Goal: Navigation & Orientation: Find specific page/section

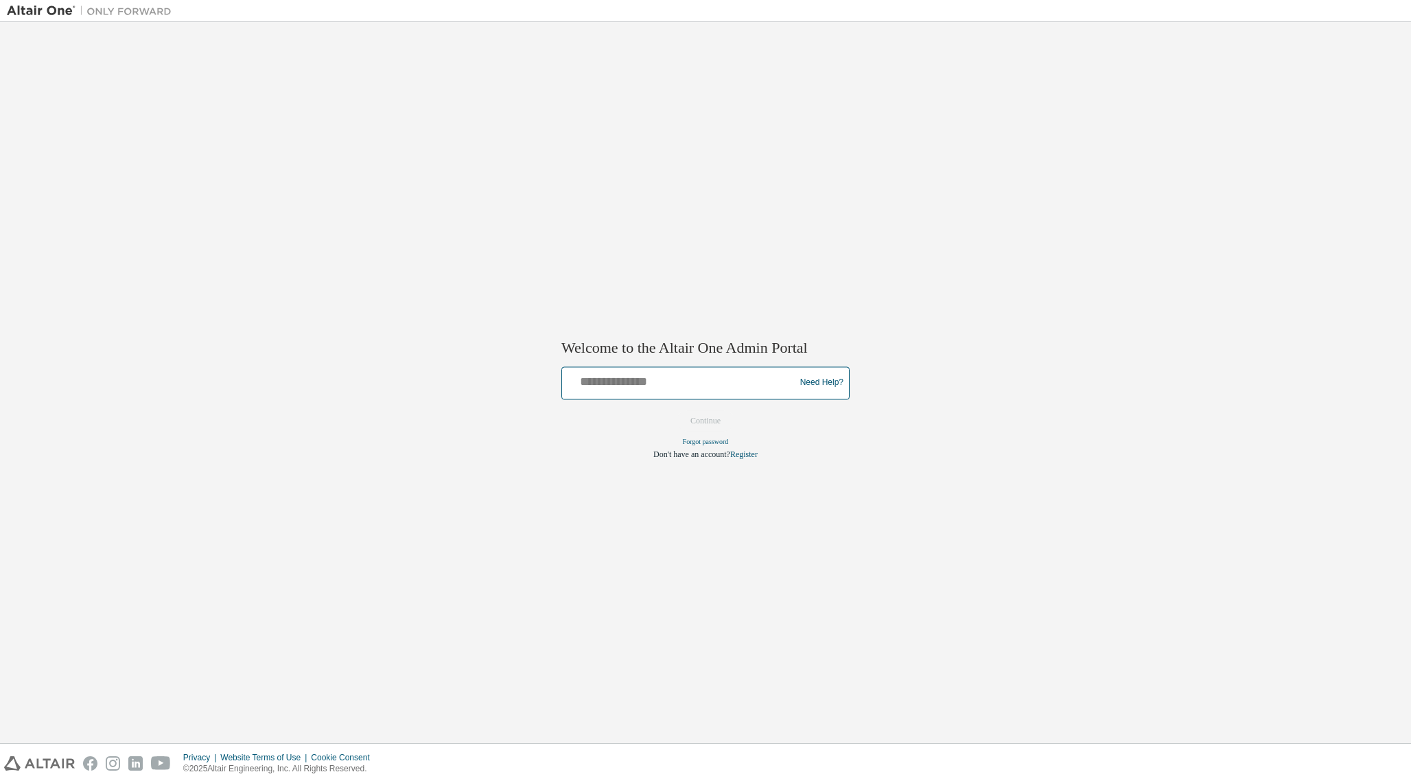
click at [620, 387] on input "text" at bounding box center [681, 380] width 226 height 20
type input "**********"
click at [676, 410] on button "Continue" at bounding box center [705, 420] width 59 height 21
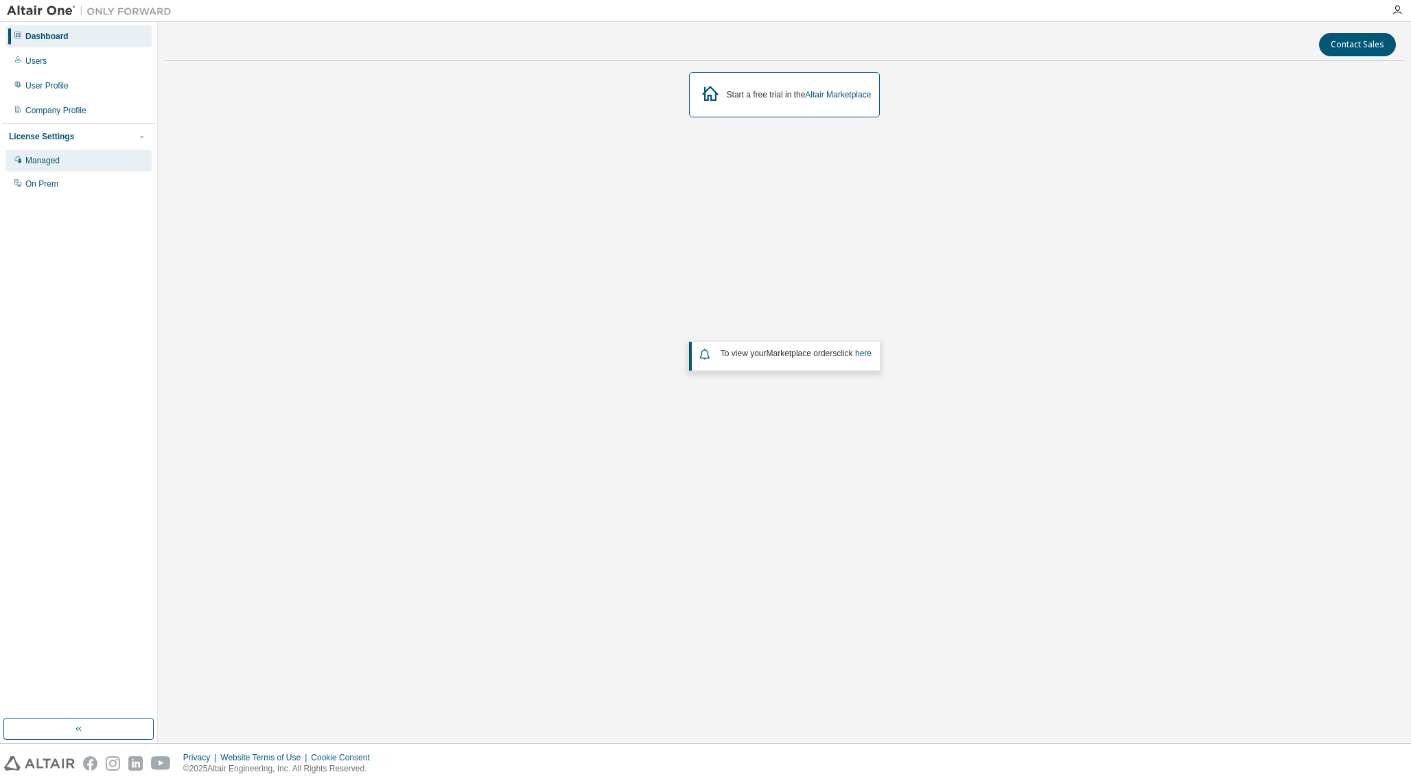
click at [60, 167] on div "Managed" at bounding box center [78, 161] width 146 height 22
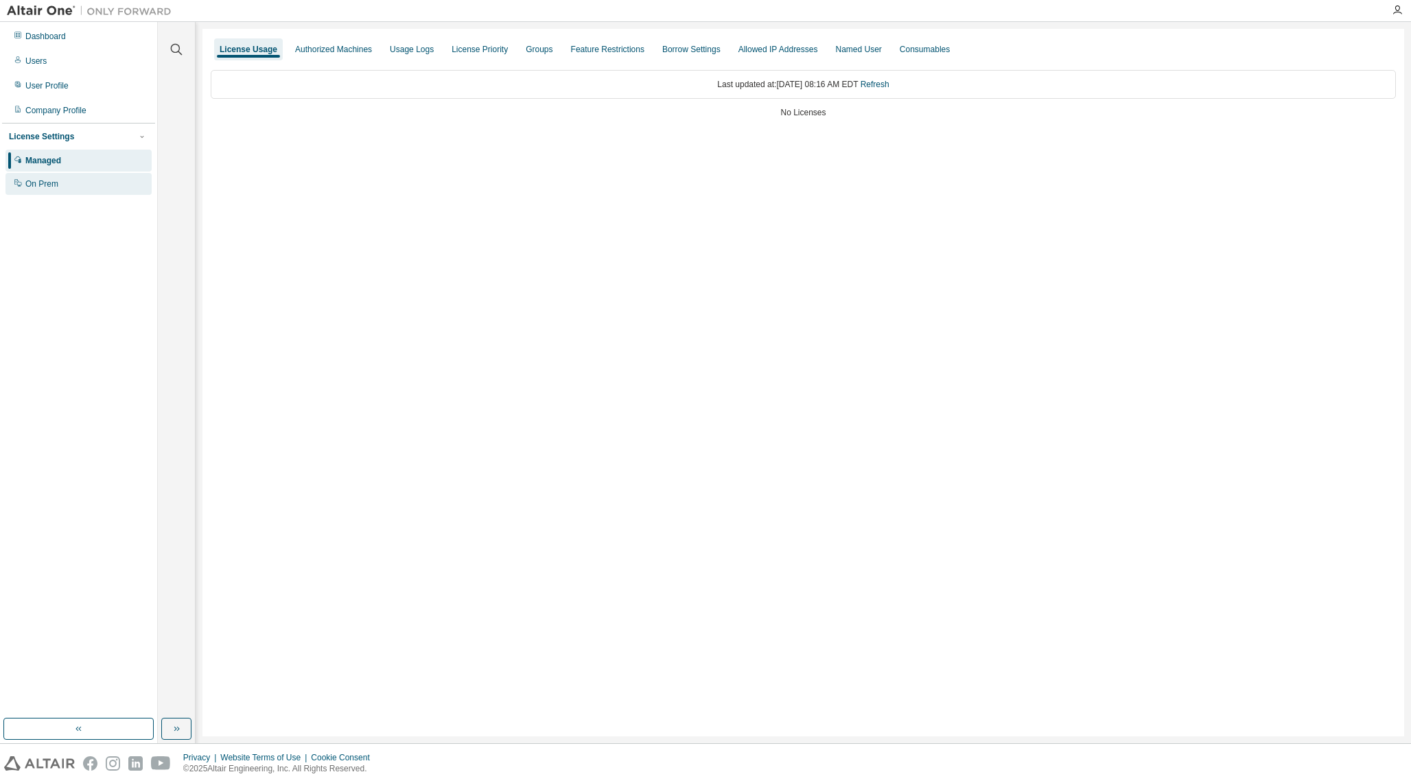
click at [51, 186] on div "On Prem" at bounding box center [41, 183] width 33 height 11
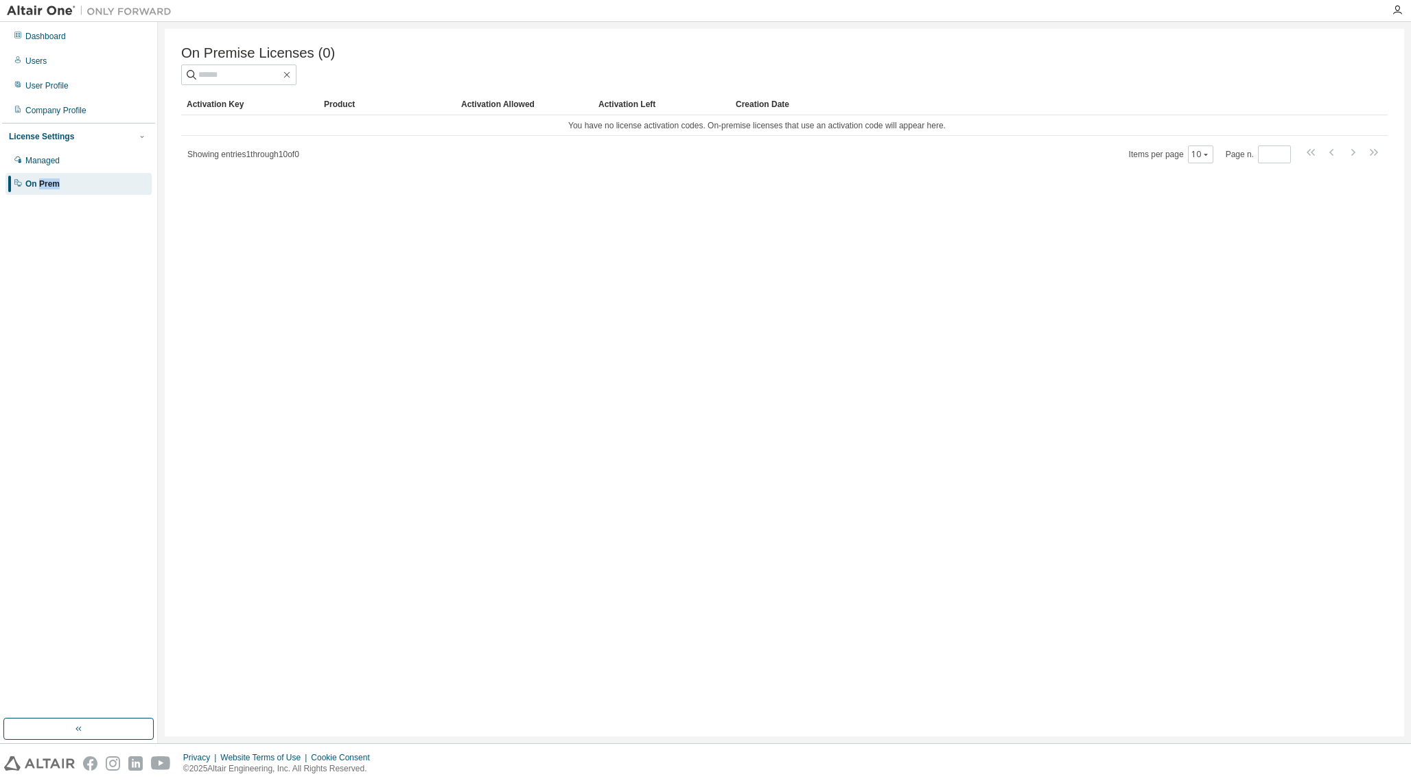
click at [55, 11] on img at bounding box center [93, 11] width 172 height 14
click at [47, 41] on div "Dashboard" at bounding box center [45, 36] width 40 height 11
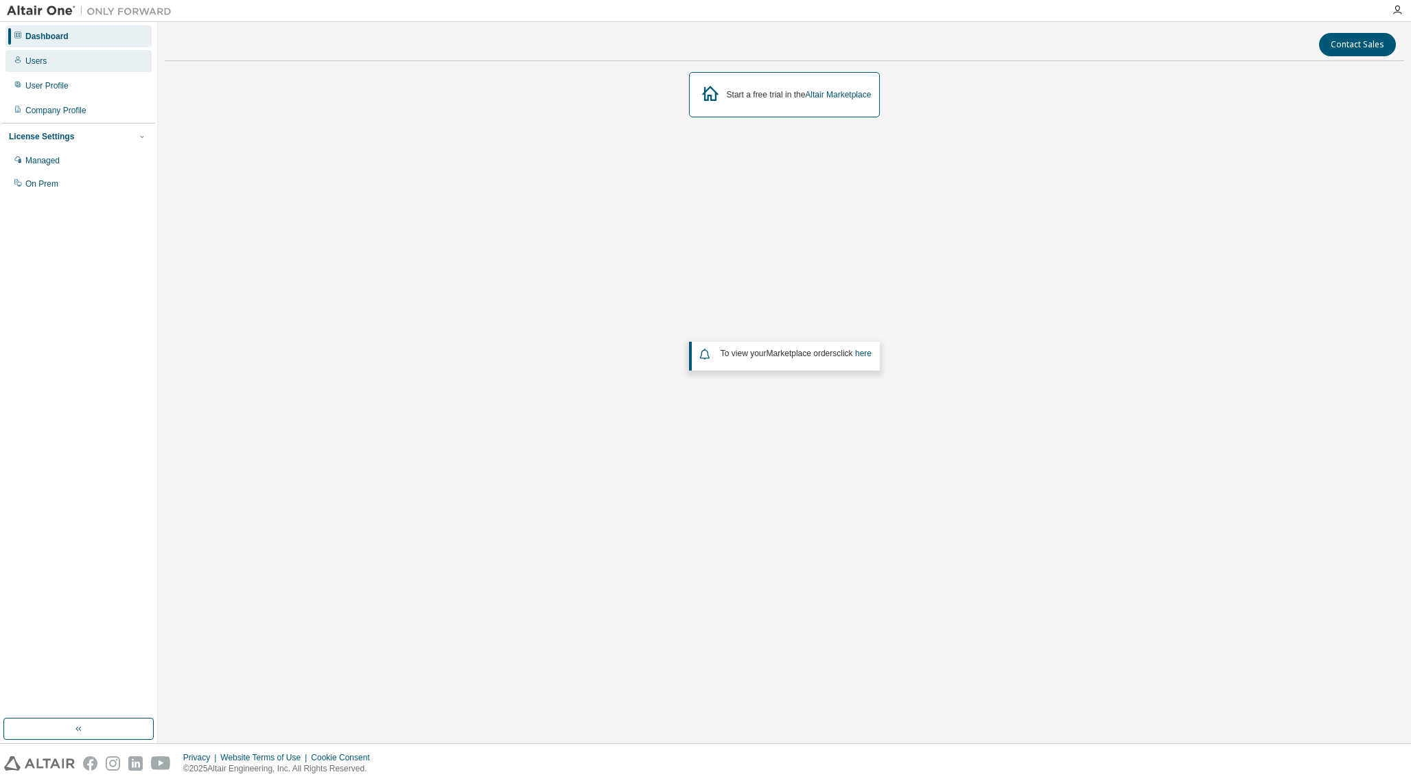
click at [47, 68] on div "Users" at bounding box center [78, 61] width 146 height 22
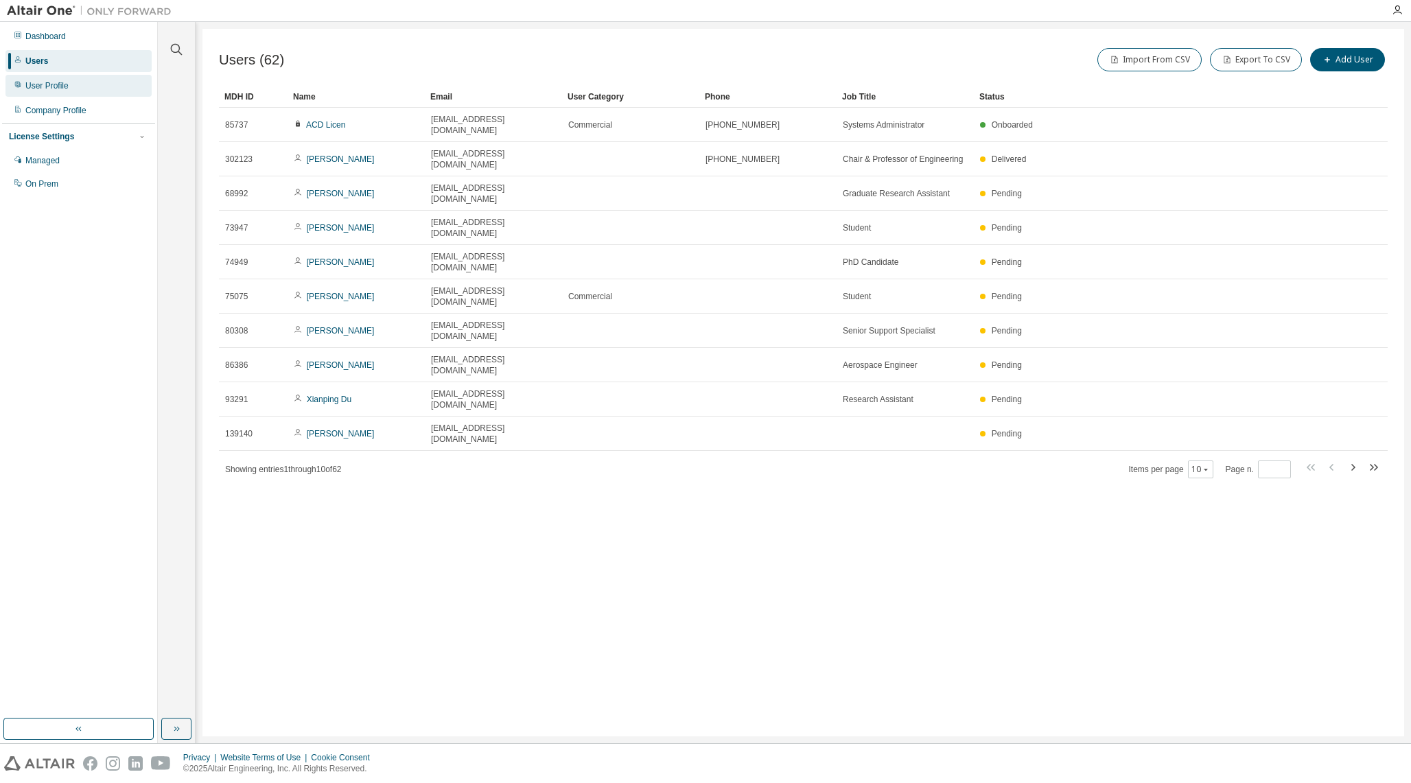
click at [65, 91] on div "User Profile" at bounding box center [46, 85] width 43 height 11
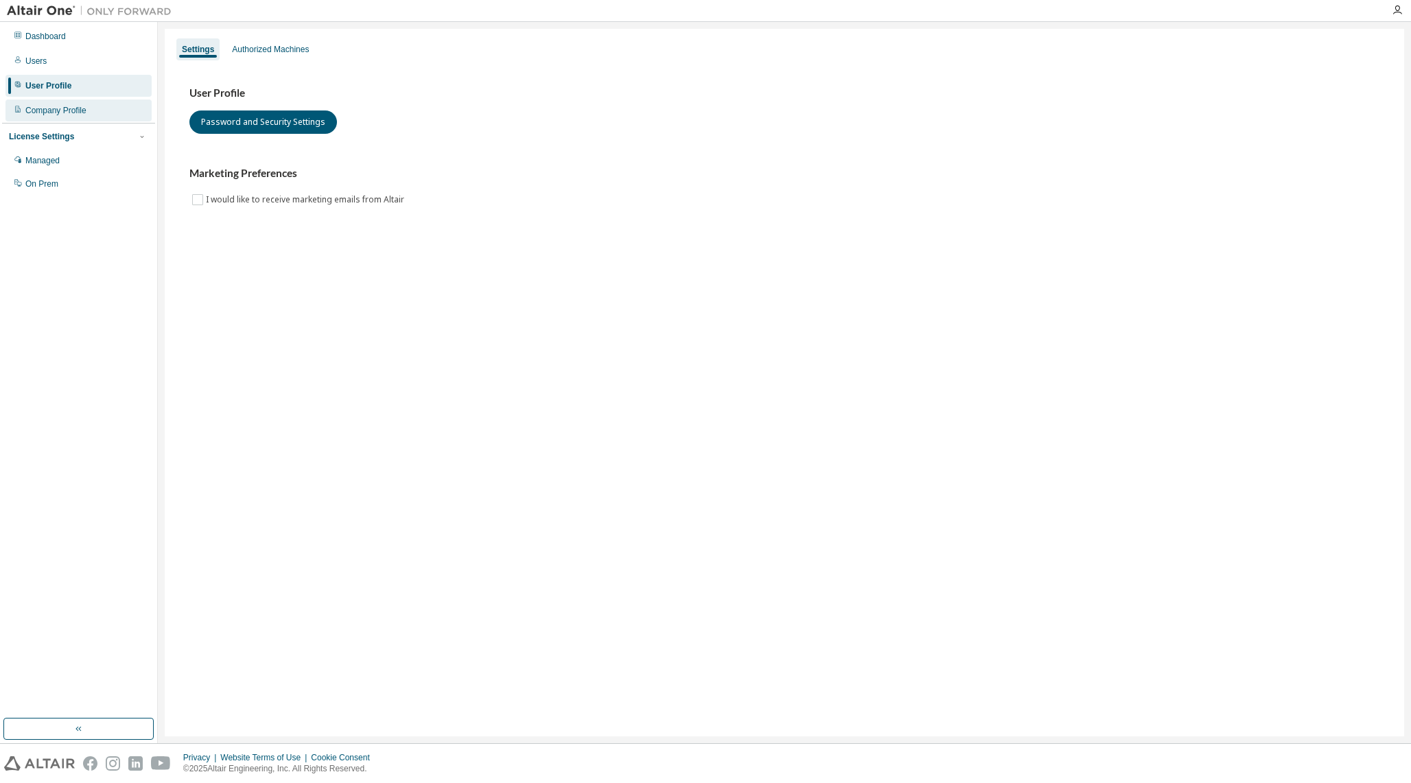
click at [62, 102] on div "Company Profile" at bounding box center [78, 111] width 146 height 22
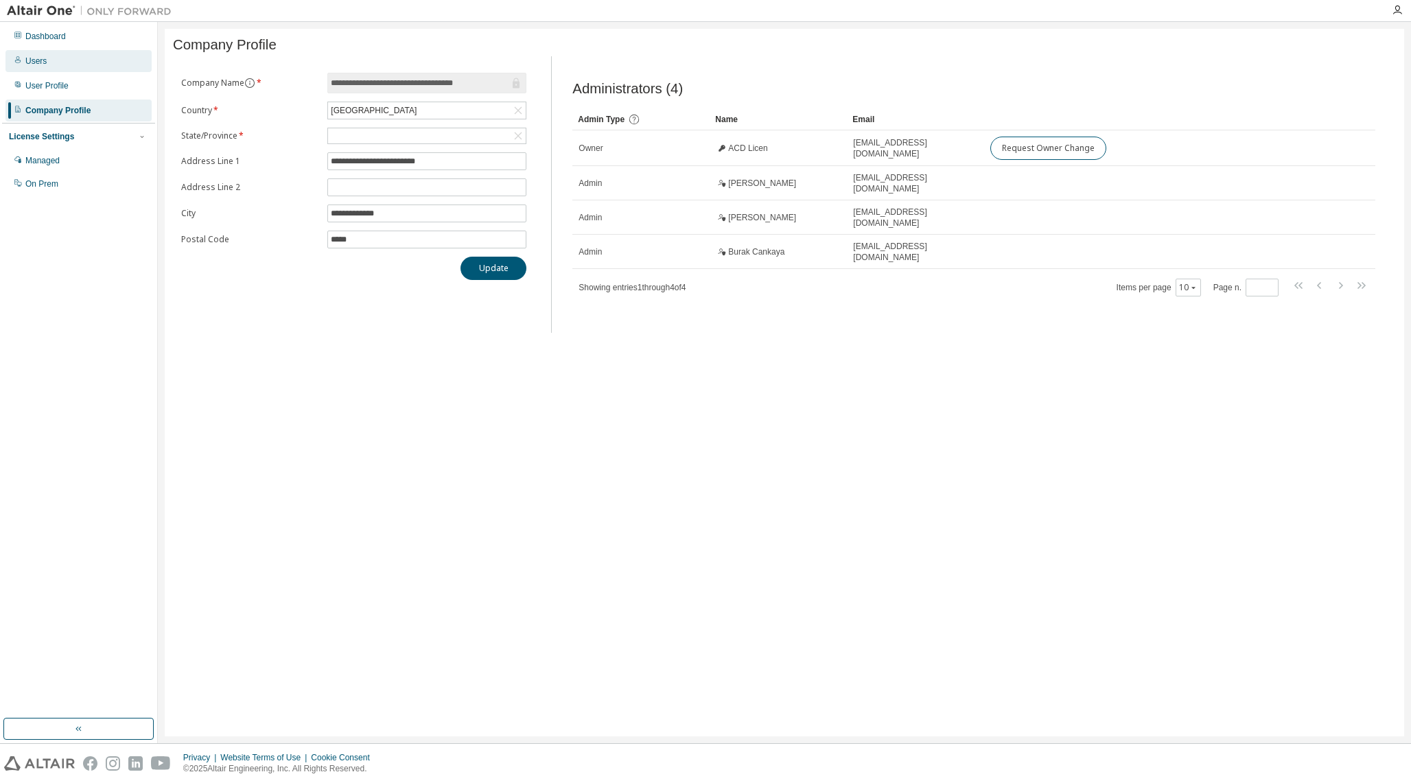
click at [51, 69] on div "Users" at bounding box center [78, 61] width 146 height 22
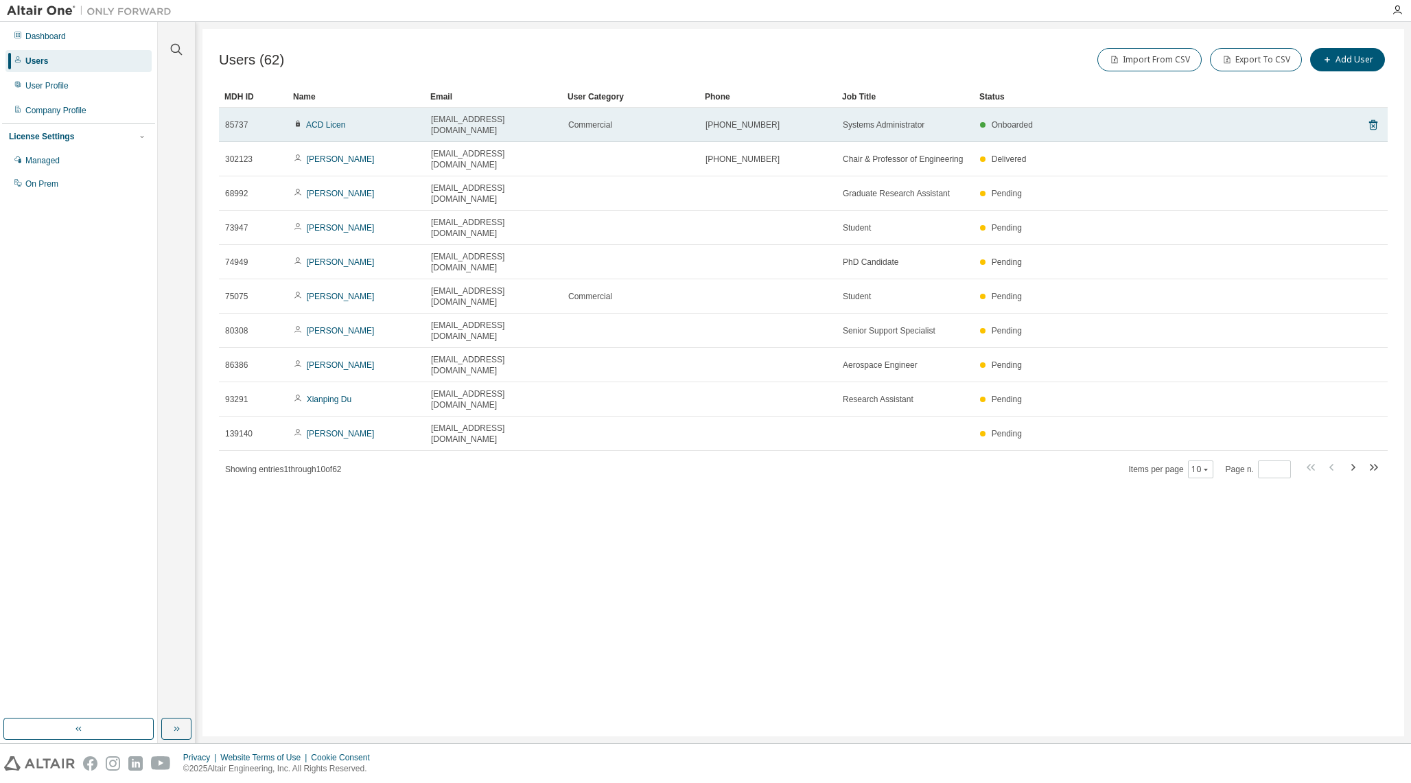
click at [334, 119] on span "ACD Licen" at bounding box center [319, 124] width 51 height 11
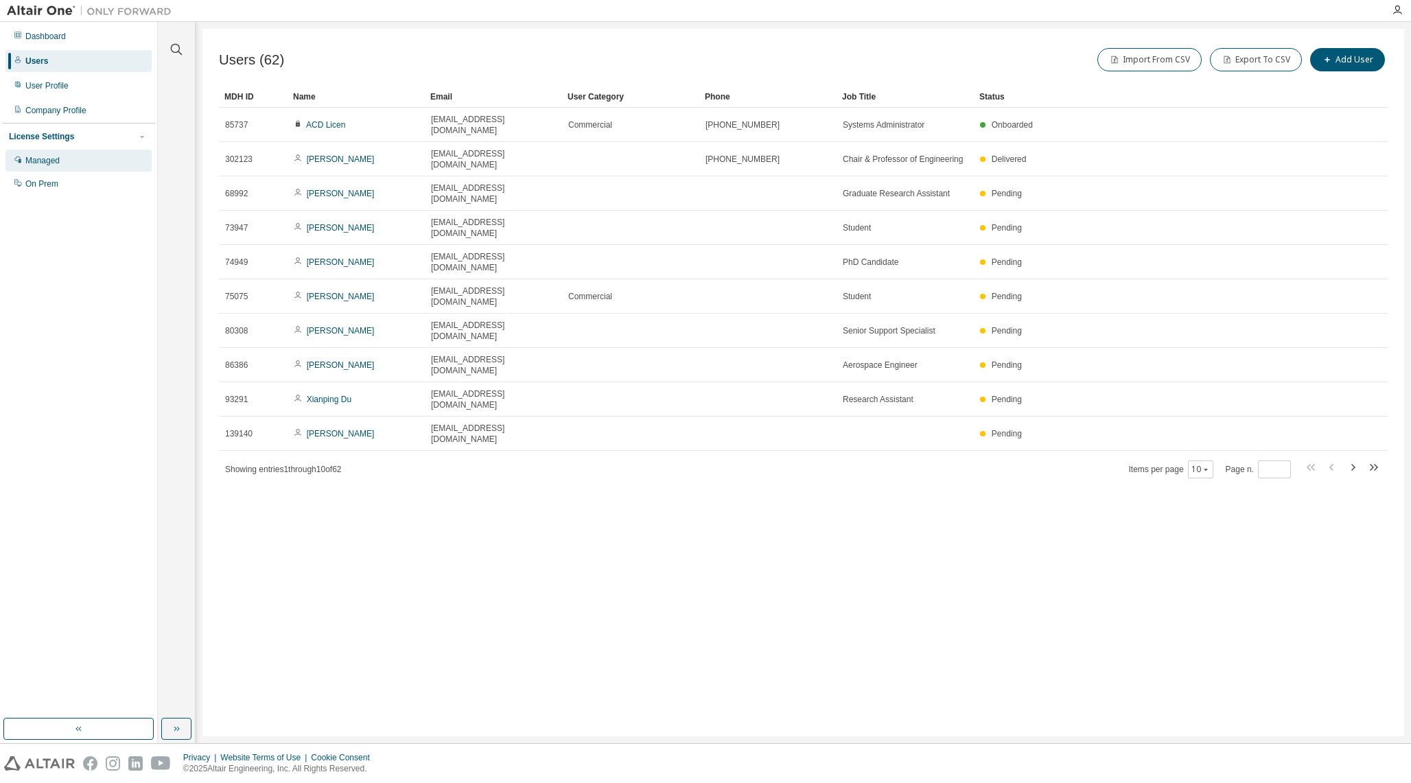
click at [56, 158] on div "Managed" at bounding box center [42, 160] width 34 height 11
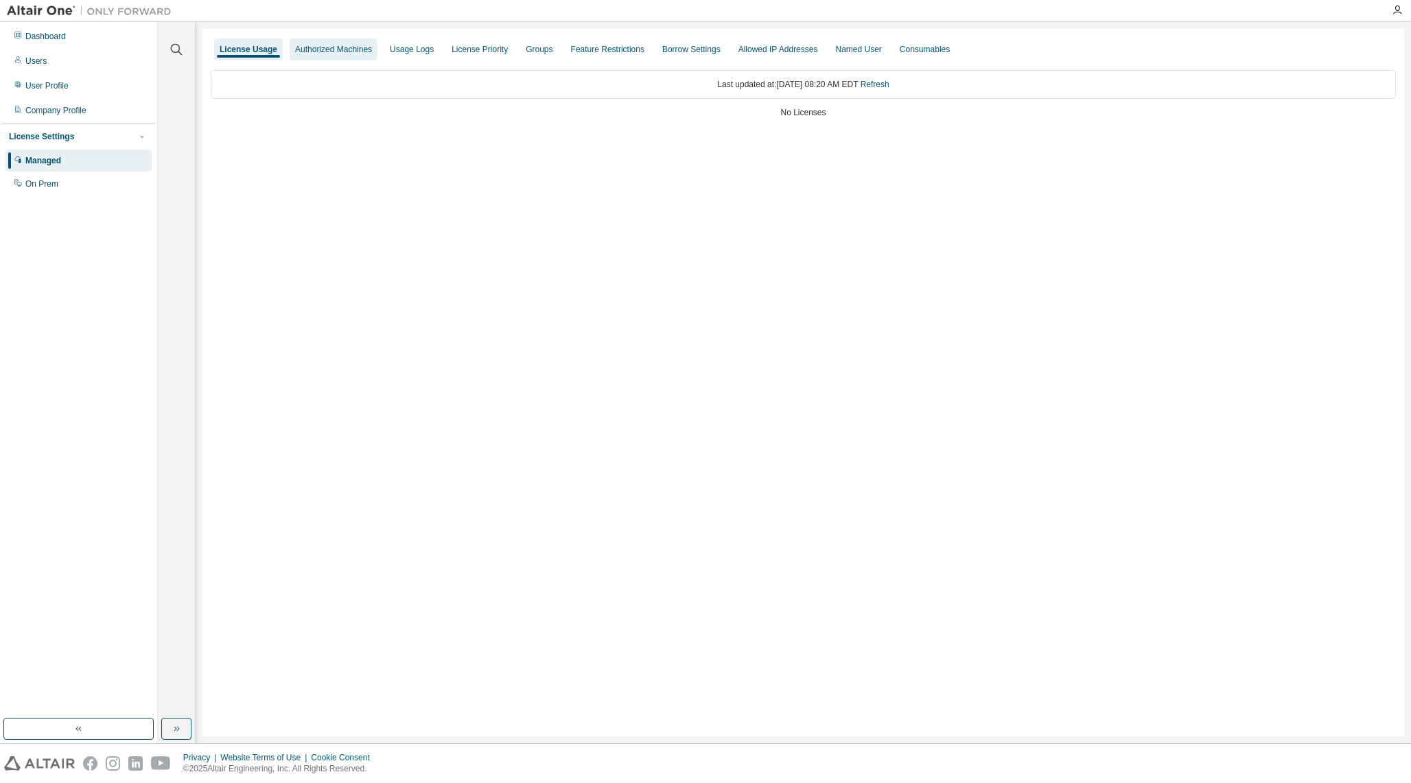
click at [356, 57] on div "Authorized Machines" at bounding box center [334, 49] width 88 height 22
